Goal: Information Seeking & Learning: Learn about a topic

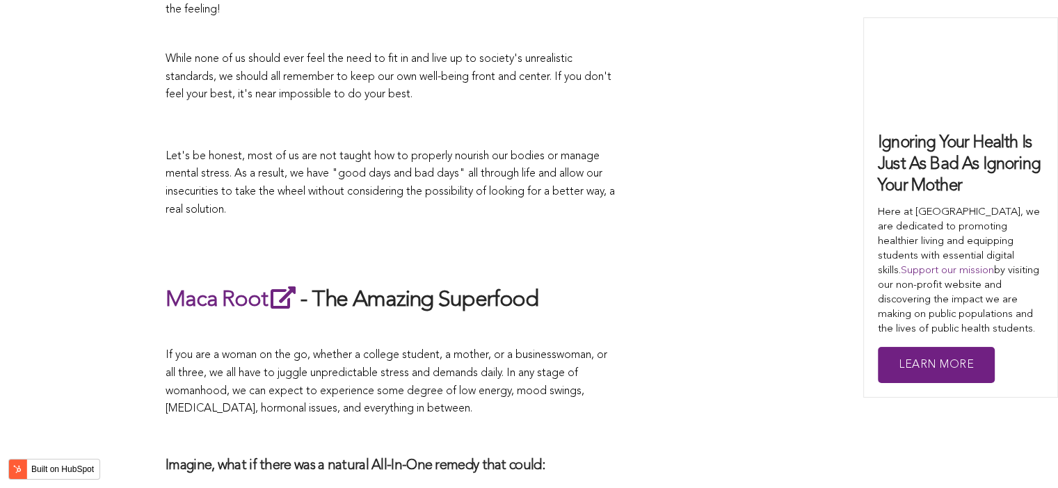
scroll to position [3095, 0]
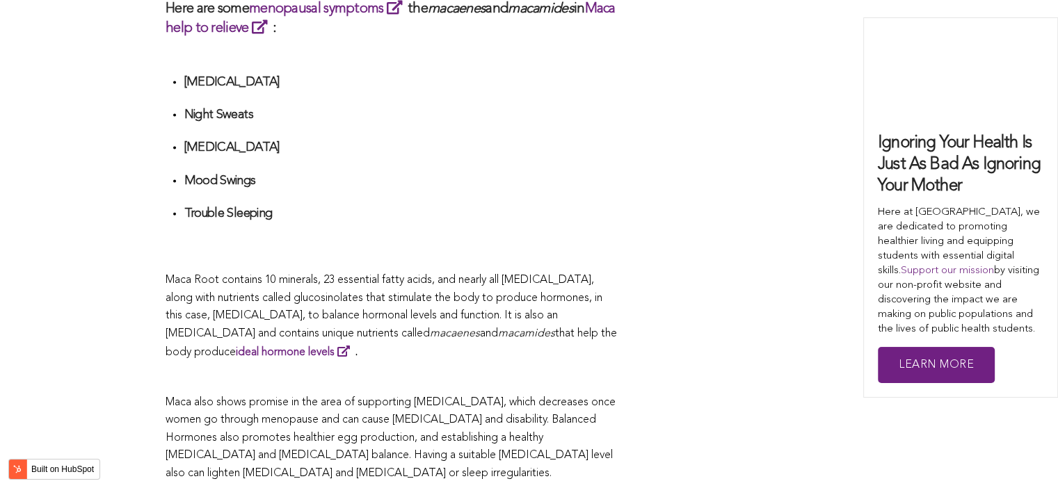
click at [400, 245] on span "What Are The Health Benefits of Maca For Women ? Hi [DEMOGRAPHIC_DATA], have yo…" at bounding box center [392, 37] width 452 height 4737
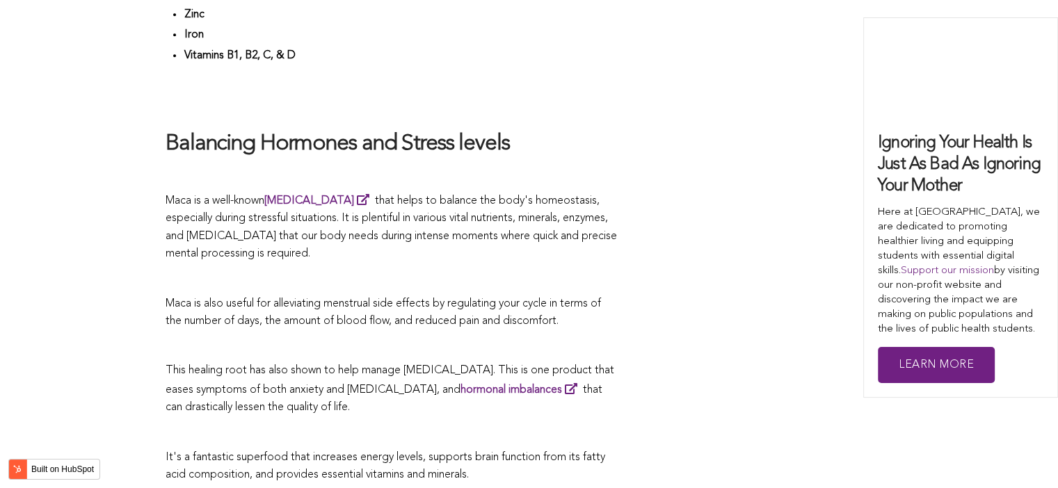
scroll to position [3367, 0]
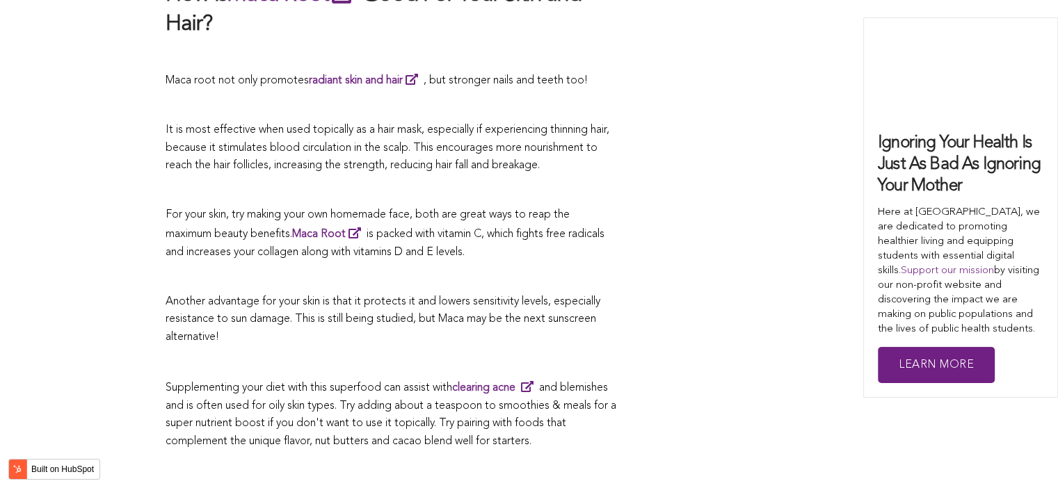
scroll to position [4480, 0]
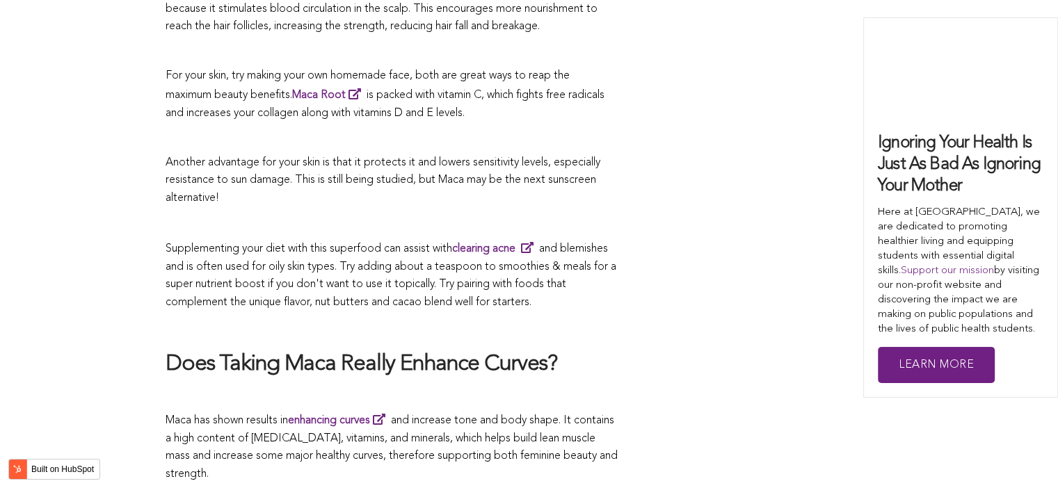
click at [504, 246] on p "Supplementing your diet with this superfood can assist with clearing acne and b…" at bounding box center [392, 275] width 452 height 72
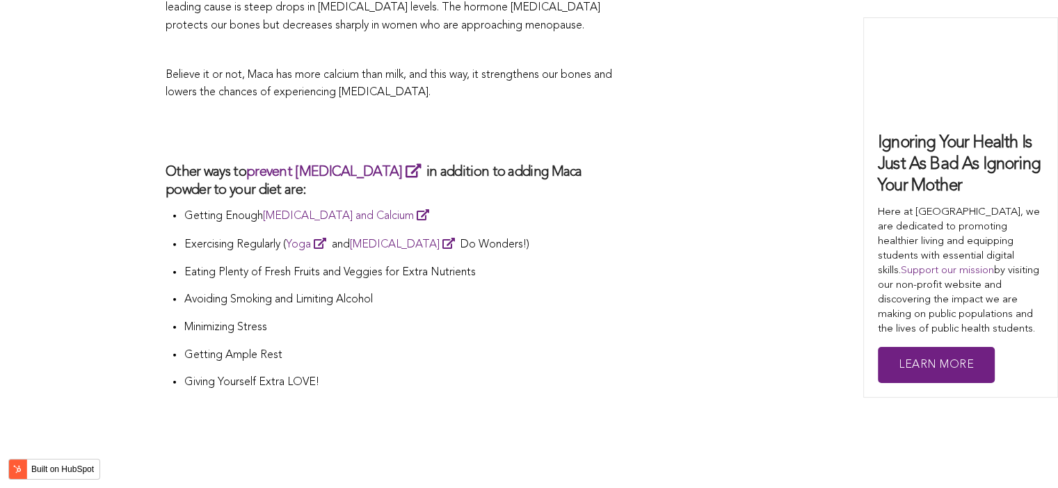
click at [598, 264] on li "Eating Plenty of Fresh Fruits and Veggies for Extra Nutrients" at bounding box center [401, 278] width 434 height 28
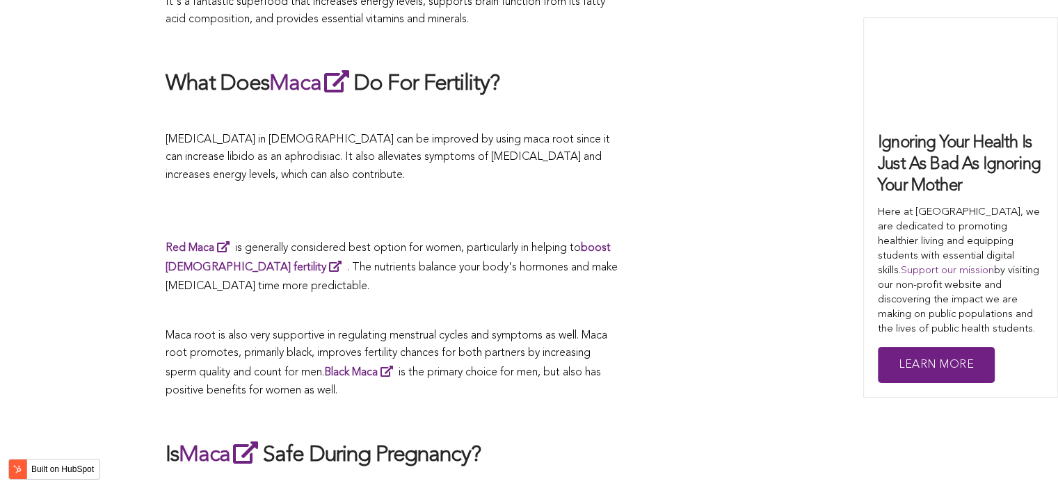
scroll to position [4094, 0]
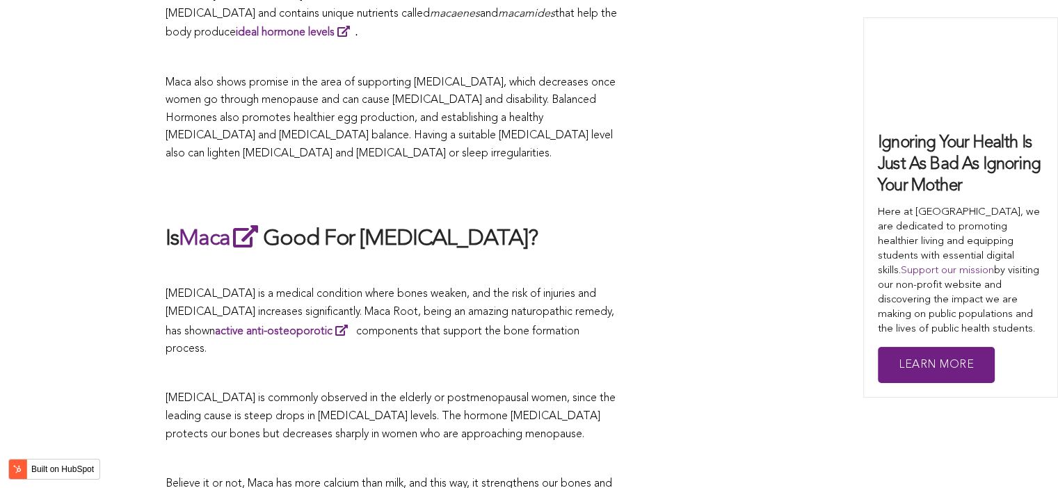
click at [443, 262] on p at bounding box center [392, 271] width 452 height 18
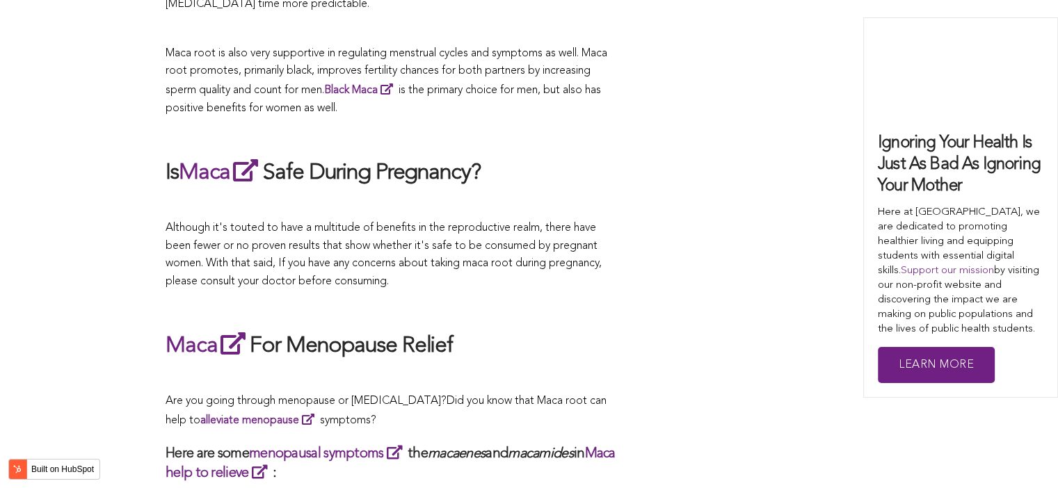
scroll to position [4655, 0]
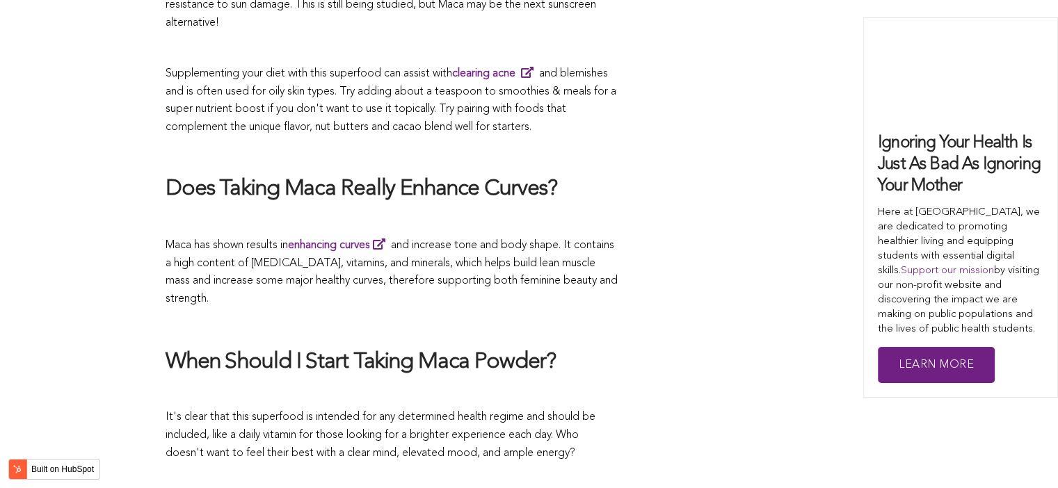
click at [477, 244] on p "Maca has shown results in enhancing curves and increase tone and body shape. It…" at bounding box center [392, 272] width 452 height 72
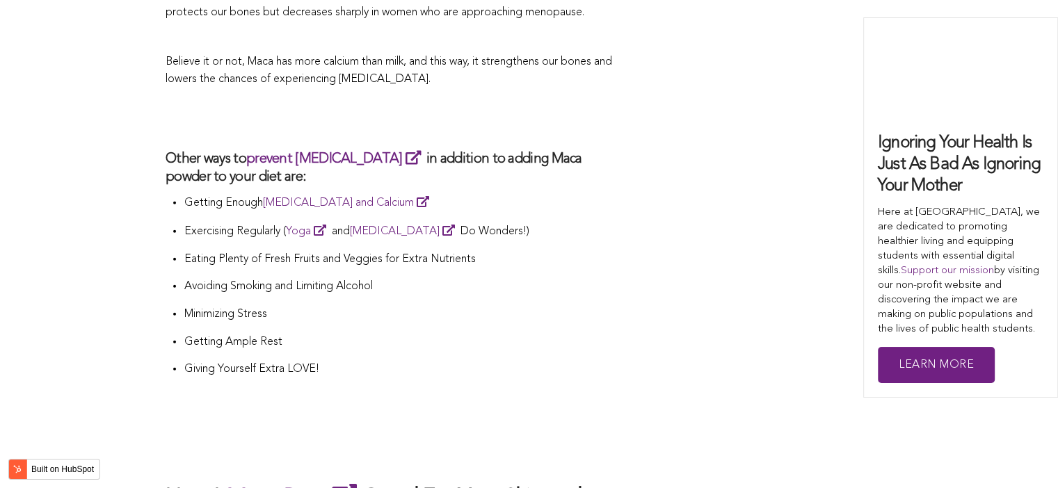
click at [544, 278] on p "Avoiding Smoking and Limiting Alcohol" at bounding box center [401, 287] width 434 height 18
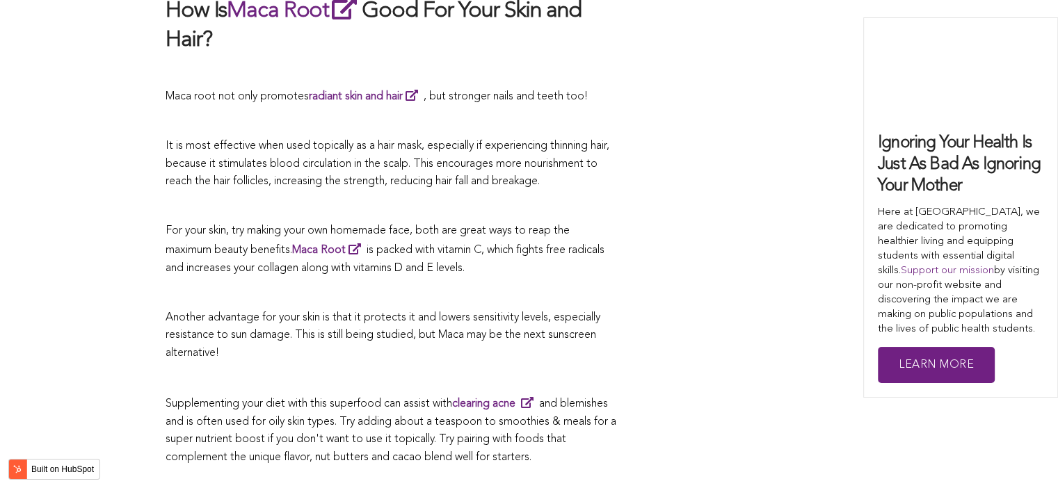
scroll to position [3709, 0]
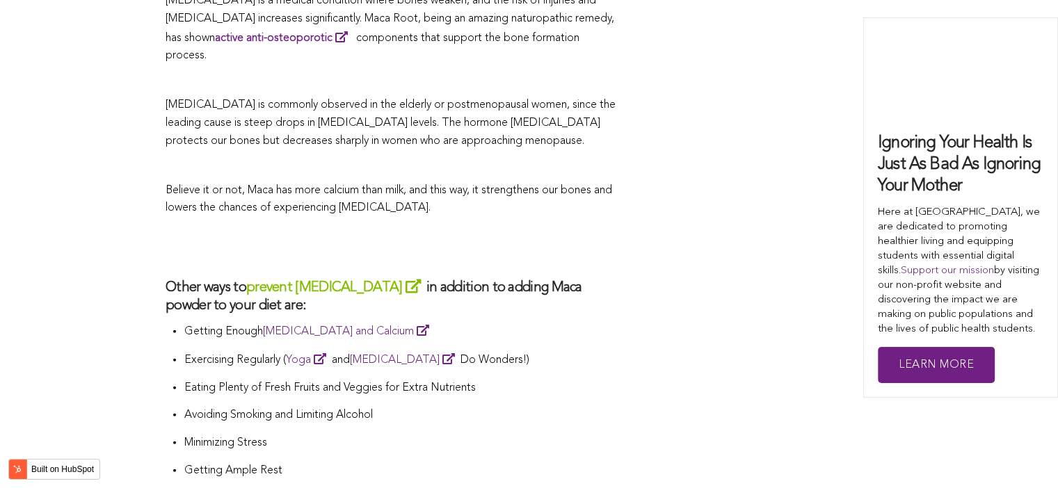
click at [383, 281] on link "prevent [MEDICAL_DATA]" at bounding box center [336, 288] width 180 height 14
